Goal: Task Accomplishment & Management: Manage account settings

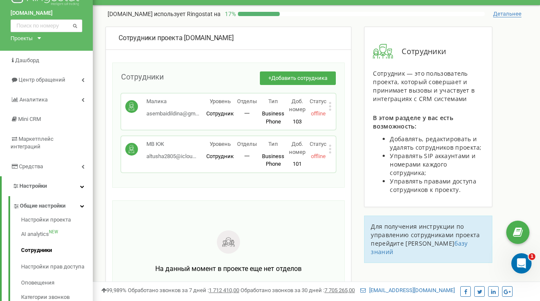
scroll to position [16, 0]
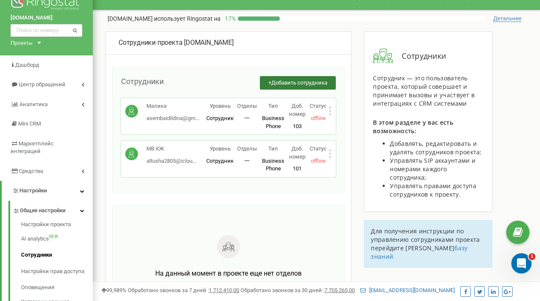
click at [269, 82] on button "+ Добавить сотрудника" at bounding box center [298, 83] width 76 height 14
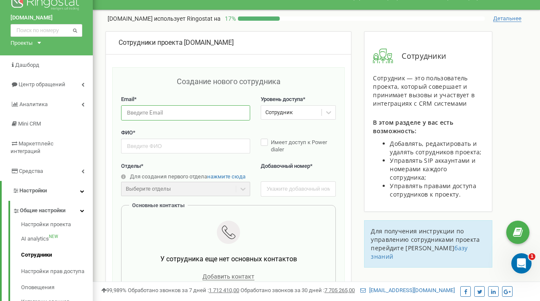
click at [190, 109] on input "email" at bounding box center [185, 112] width 129 height 15
type input "musicvibeastana@gmail.com"
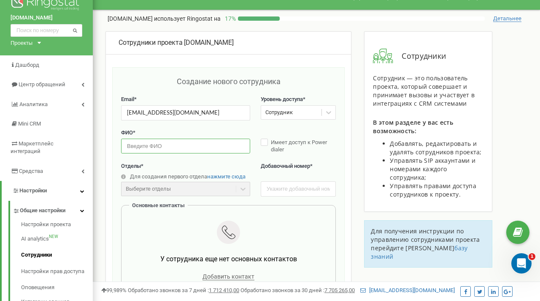
click at [153, 144] on input "text" at bounding box center [185, 145] width 129 height 15
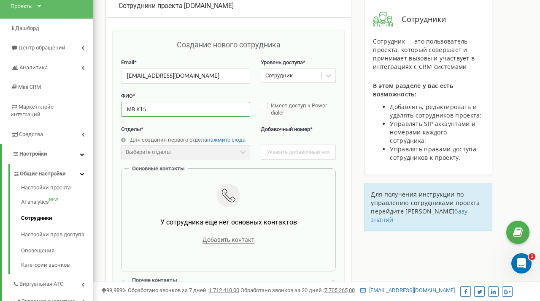
scroll to position [79, 0]
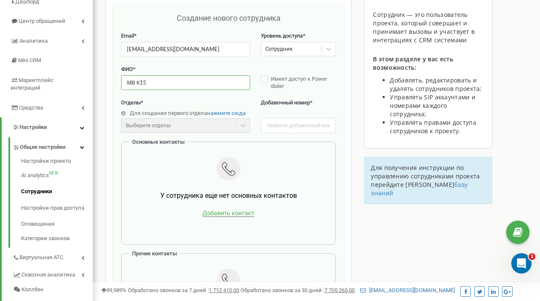
type input "МВ К15"
click at [221, 216] on span "Добавить контакт" at bounding box center [229, 212] width 52 height 7
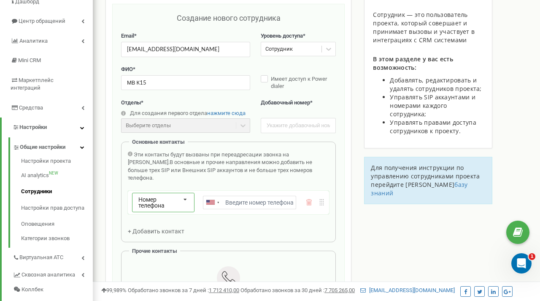
click at [194, 193] on div "Номер телефона Номер телефона SIP Внешний SIP" at bounding box center [163, 202] width 62 height 19
click at [179, 224] on div "SIP" at bounding box center [164, 230] width 62 height 12
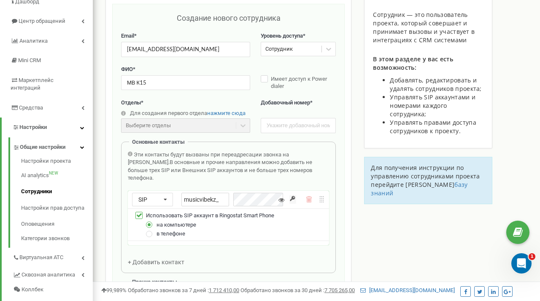
click at [156, 229] on div "в телефоне" at bounding box center [234, 233] width 182 height 9
click at [149, 230] on label at bounding box center [149, 230] width 7 height 0
click at [0, 0] on input "в телефоне" at bounding box center [0, 0] width 0 height 0
click at [223, 193] on input "musicvibekz_" at bounding box center [206, 200] width 48 height 14
type input "musicvibekz_k15"
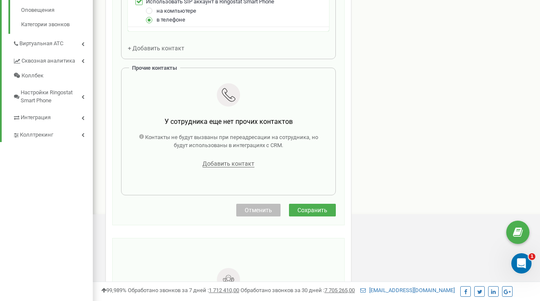
scroll to position [293, 0]
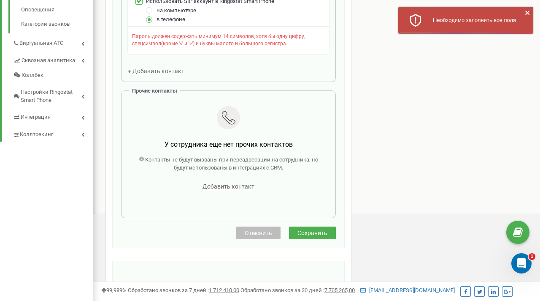
click at [306, 201] on div "Создание нового сотрудника Email * musicvibeastana@gmail.com Уровень доступа * …" at bounding box center [228, 19] width 233 height 458
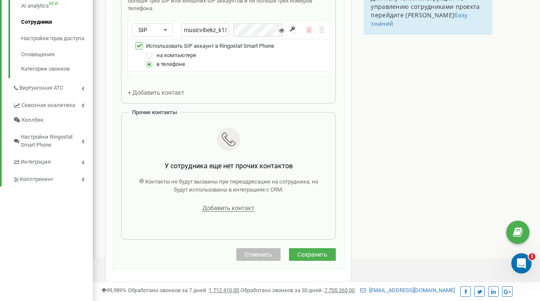
scroll to position [289, 0]
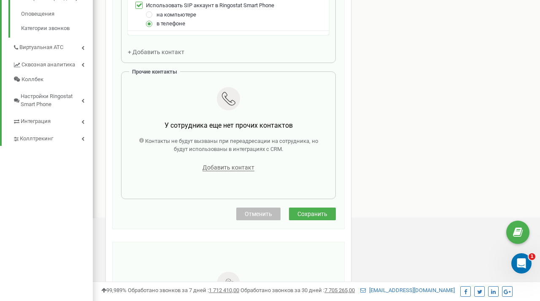
click at [310, 206] on div "Создание нового сотрудника Email * musicvibeastana@gmail.com Уровень доступа * …" at bounding box center [228, 11] width 233 height 435
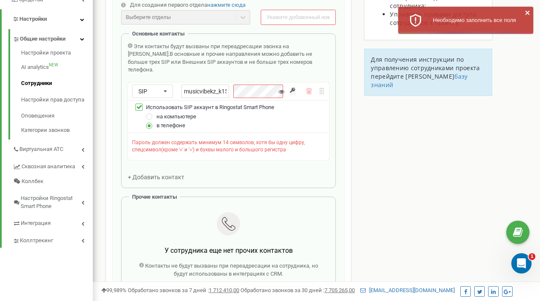
scroll to position [188, 0]
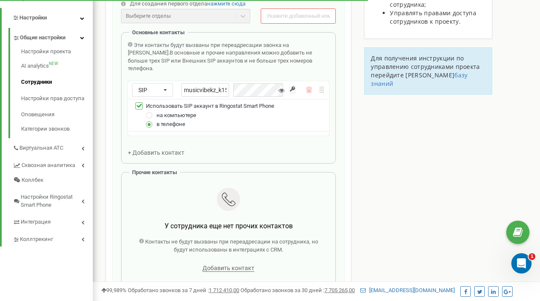
click at [280, 87] on icon at bounding box center [282, 90] width 6 height 6
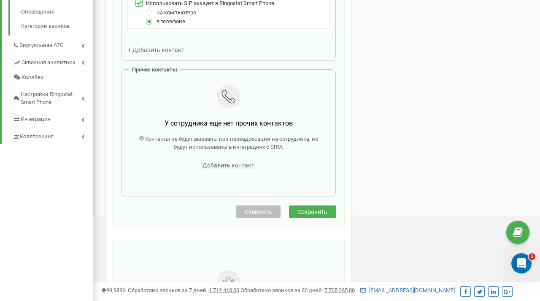
scroll to position [307, 0]
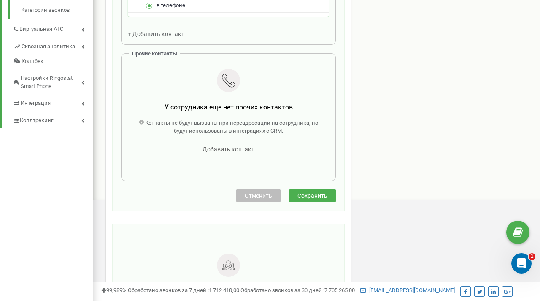
click at [314, 189] on div "Сотрудники проекта MusicVibe.kz Создание нового сотрудника Email * musicvibeast…" at bounding box center [229, 49] width 246 height 618
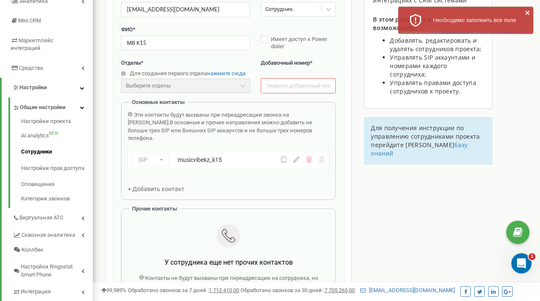
scroll to position [115, 0]
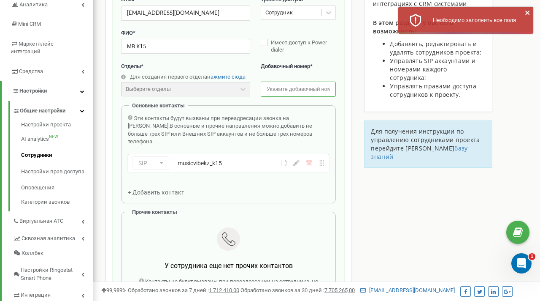
click at [280, 92] on input "text" at bounding box center [298, 88] width 75 height 15
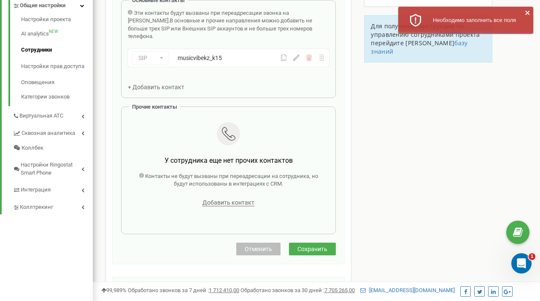
scroll to position [222, 0]
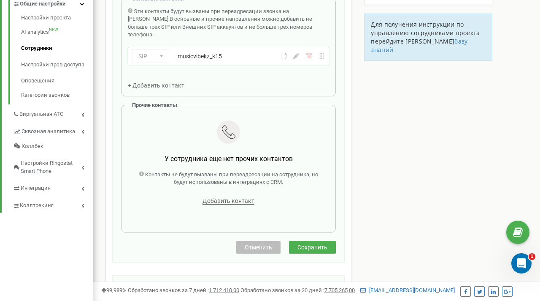
type input "102"
click at [313, 244] on span "Сохранить" at bounding box center [313, 247] width 30 height 7
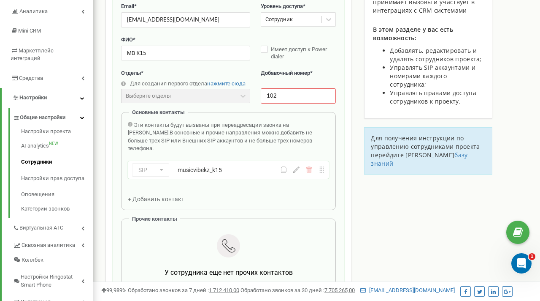
scroll to position [110, 0]
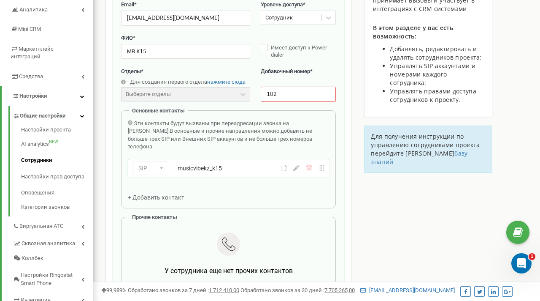
click at [241, 164] on div "musicvibekz_k15" at bounding box center [222, 168] width 89 height 8
click at [234, 167] on div "SIP Номер телефона SIP Внешний SIP musicvibekz_k15" at bounding box center [228, 168] width 201 height 18
click at [221, 165] on div "SIP Номер телефона SIP Внешний SIP musicvibekz_k15" at bounding box center [206, 168] width 149 height 14
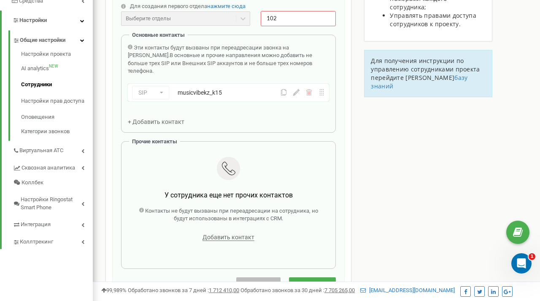
scroll to position [187, 0]
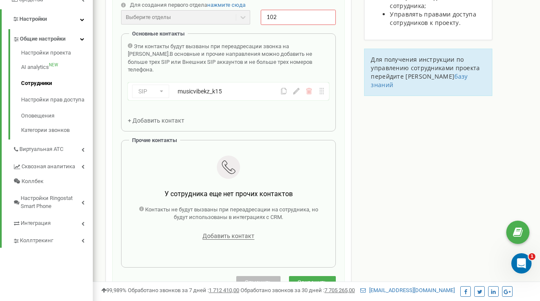
click at [320, 279] on span "Сохранить" at bounding box center [313, 282] width 30 height 7
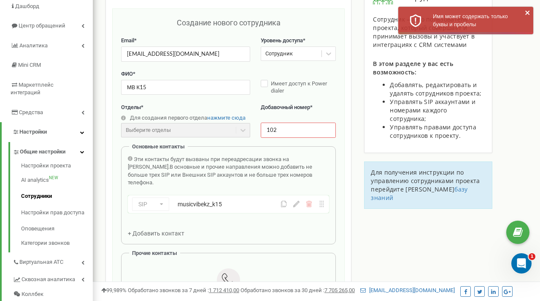
scroll to position [75, 0]
click at [178, 81] on input "МВ К15" at bounding box center [185, 86] width 129 height 15
click at [182, 89] on input "МВ К15" at bounding box center [185, 86] width 129 height 15
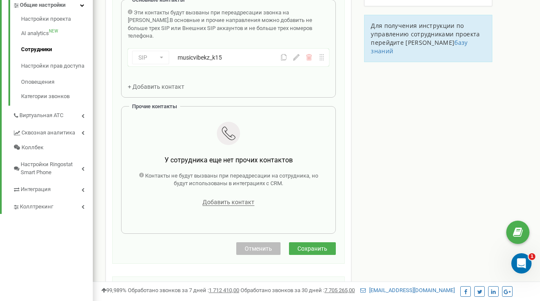
scroll to position [234, 0]
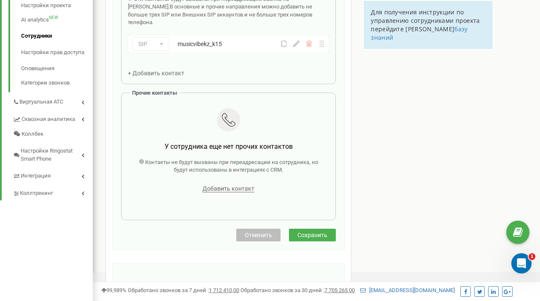
type input "МВ Кошкарбаева"
click at [307, 231] on span "Сохранить" at bounding box center [313, 234] width 30 height 7
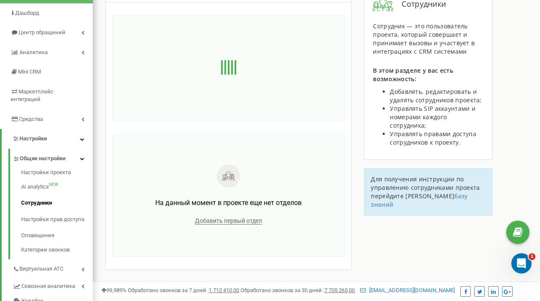
scroll to position [0, 0]
